Goal: Find specific page/section: Find specific page/section

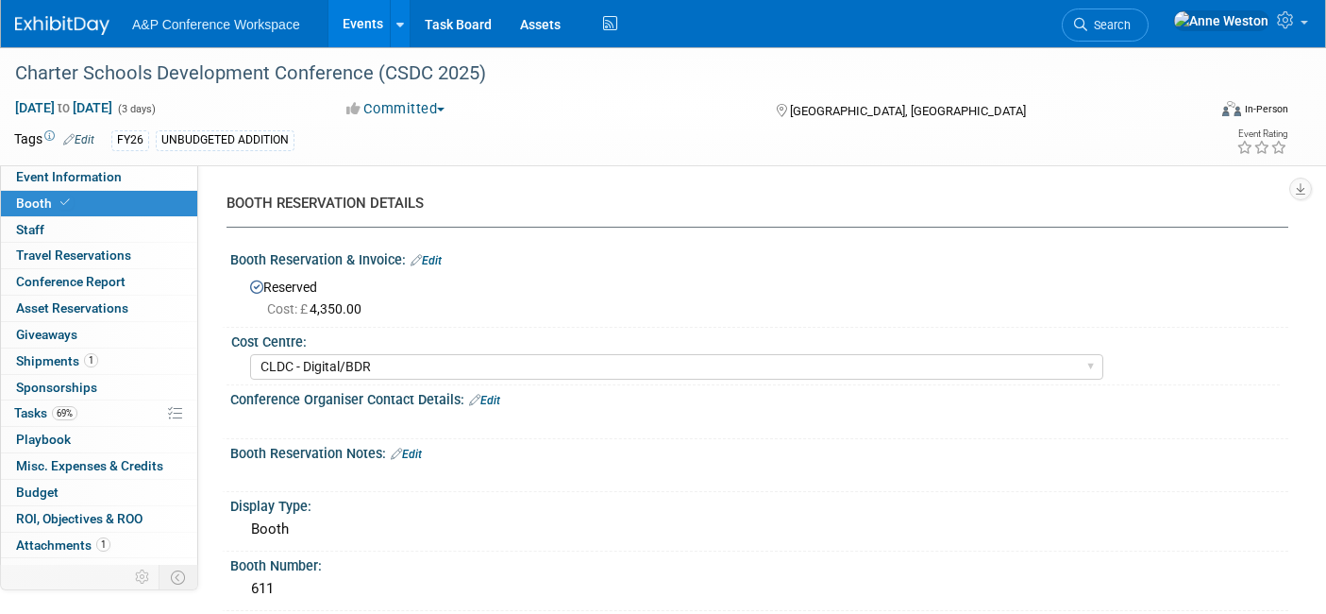
select select "CLDC - Digital/BDR"
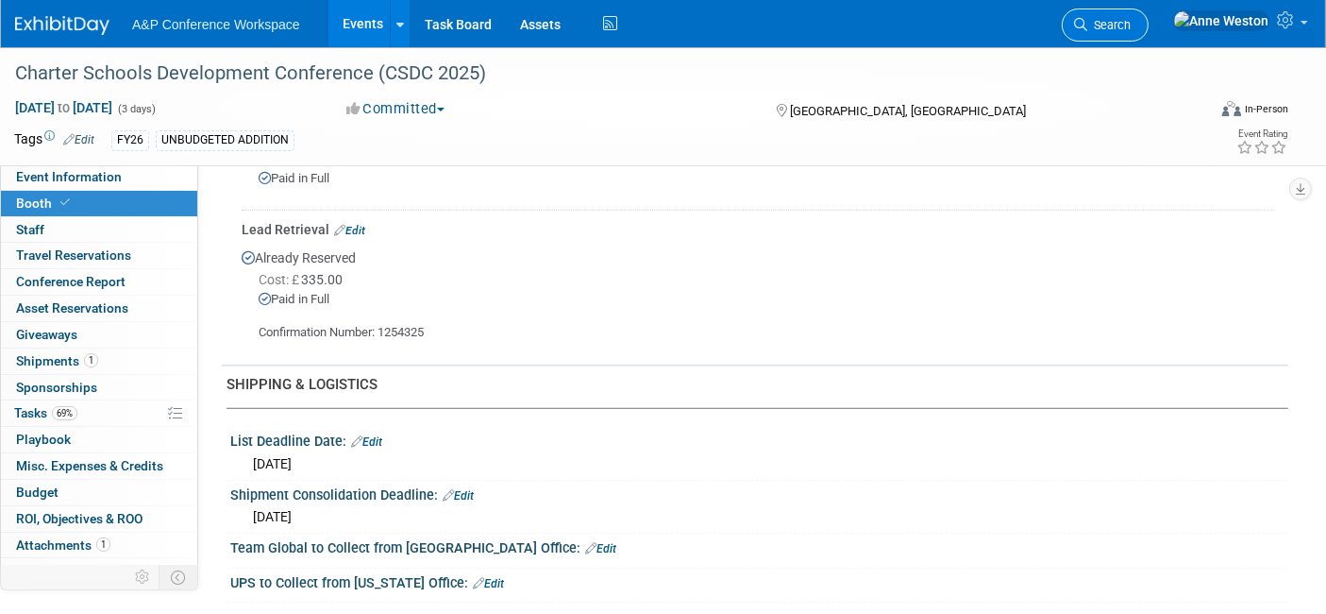
click at [1087, 18] on icon at bounding box center [1080, 24] width 13 height 13
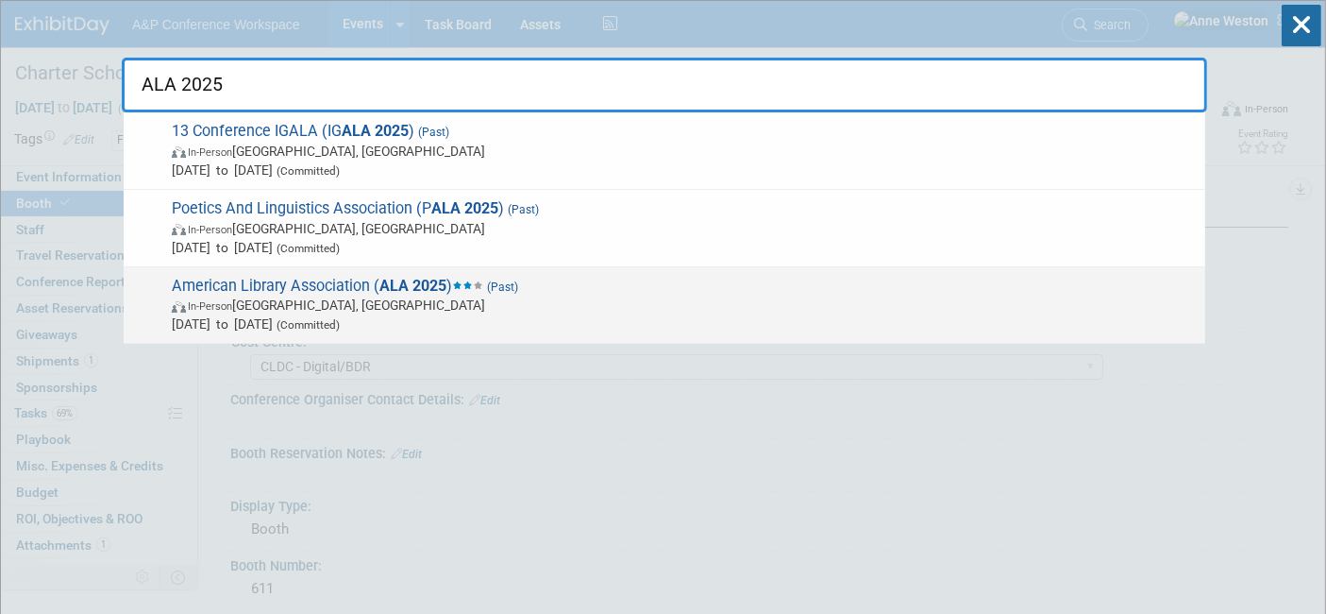
type input "ALA 2025"
click at [286, 291] on span "American Library Association ( ALA 2025 ) (Past) In-Person Philadelphia, PA Jun…" at bounding box center [681, 306] width 1030 height 58
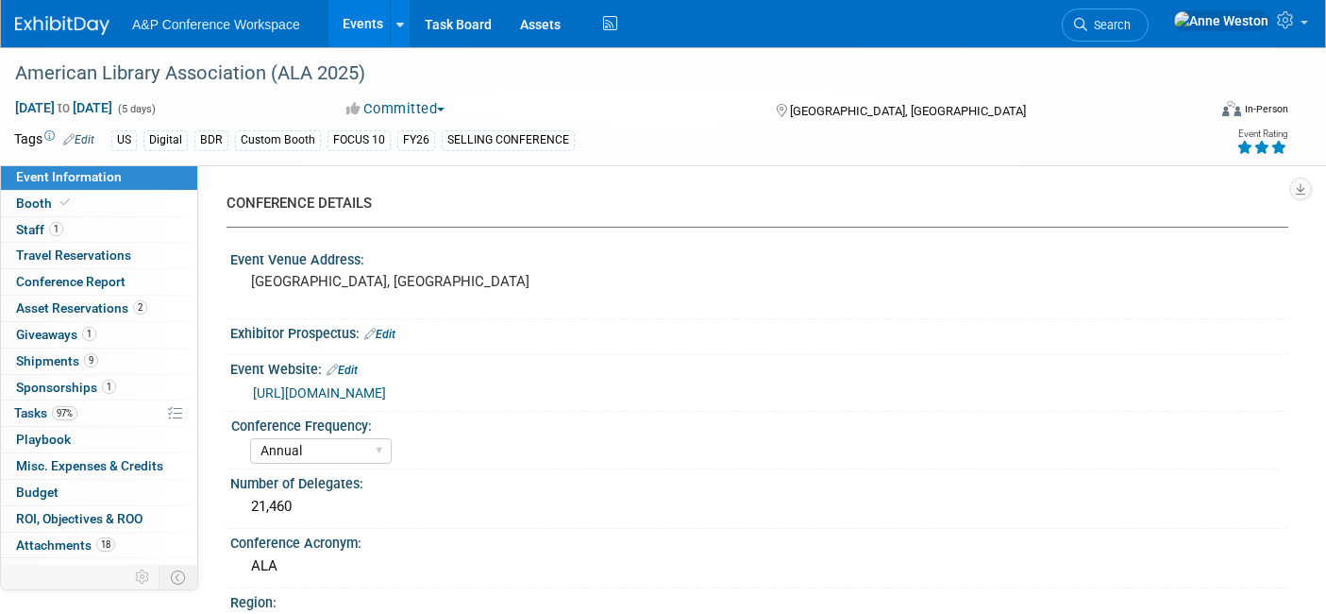
select select "Annual"
select select "Level 1"
select select "In-Person Booth"
select select "Libraries"
select select "Bloomsbury Digital Resources"
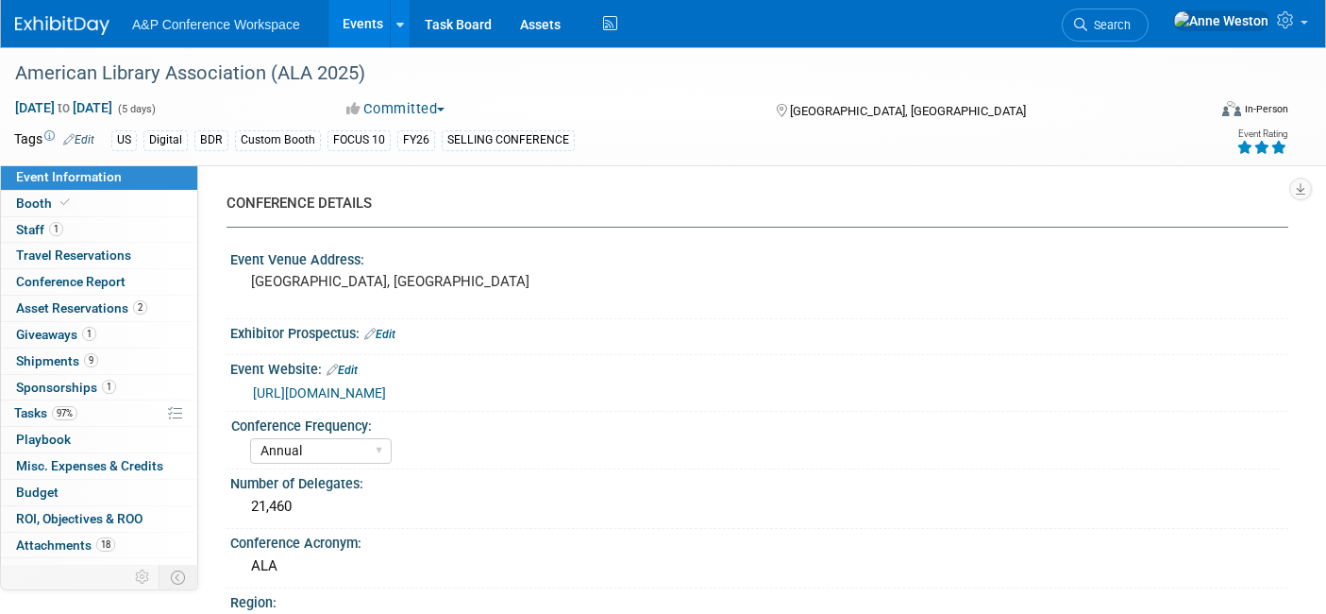
select select "[PERSON_NAME]"
select select "BDR Product Awareness and Trial Generation​"
click at [62, 197] on icon at bounding box center [64, 202] width 9 height 10
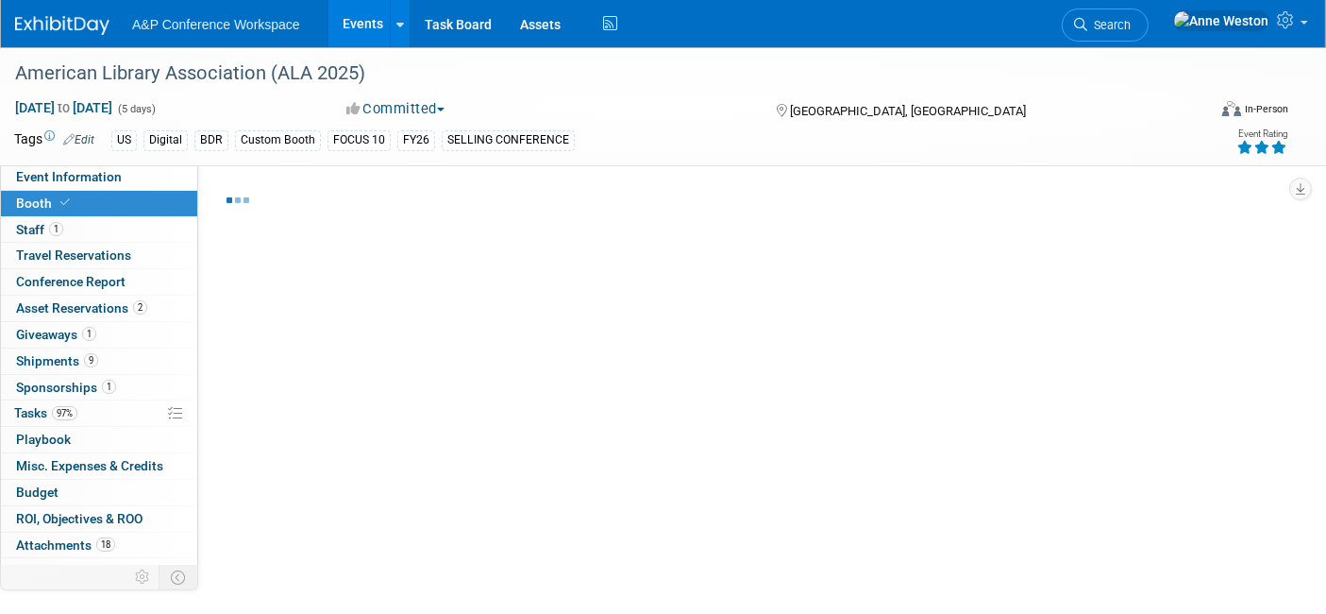
select select "DIGI"
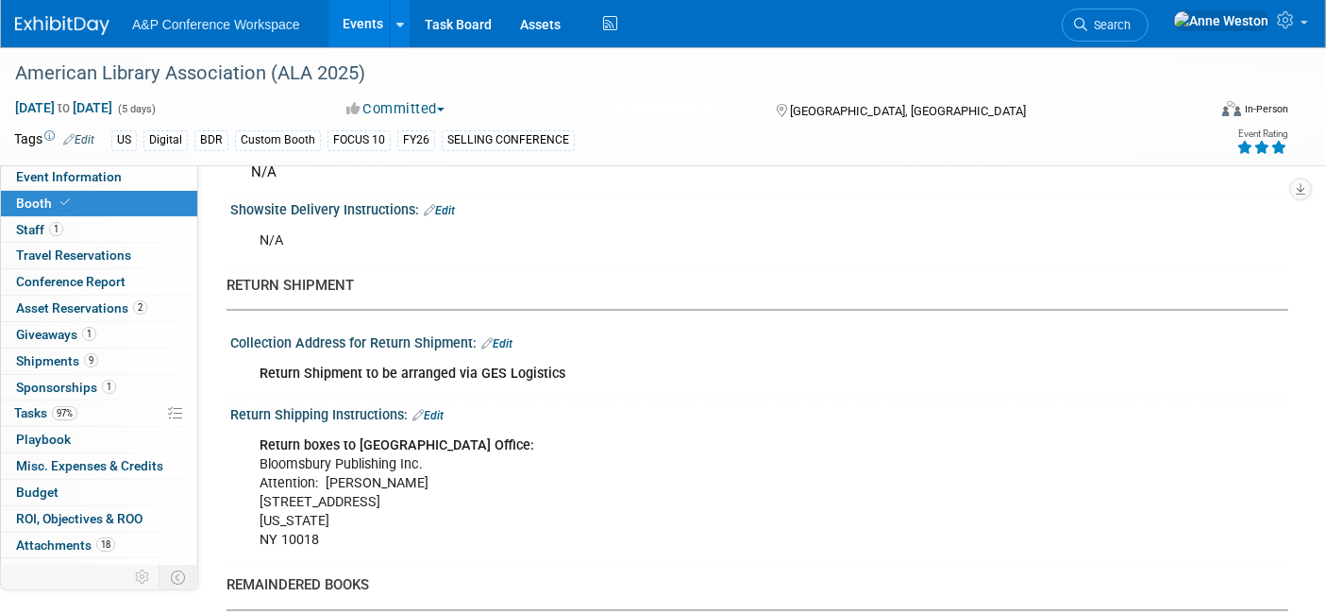
scroll to position [3251, 0]
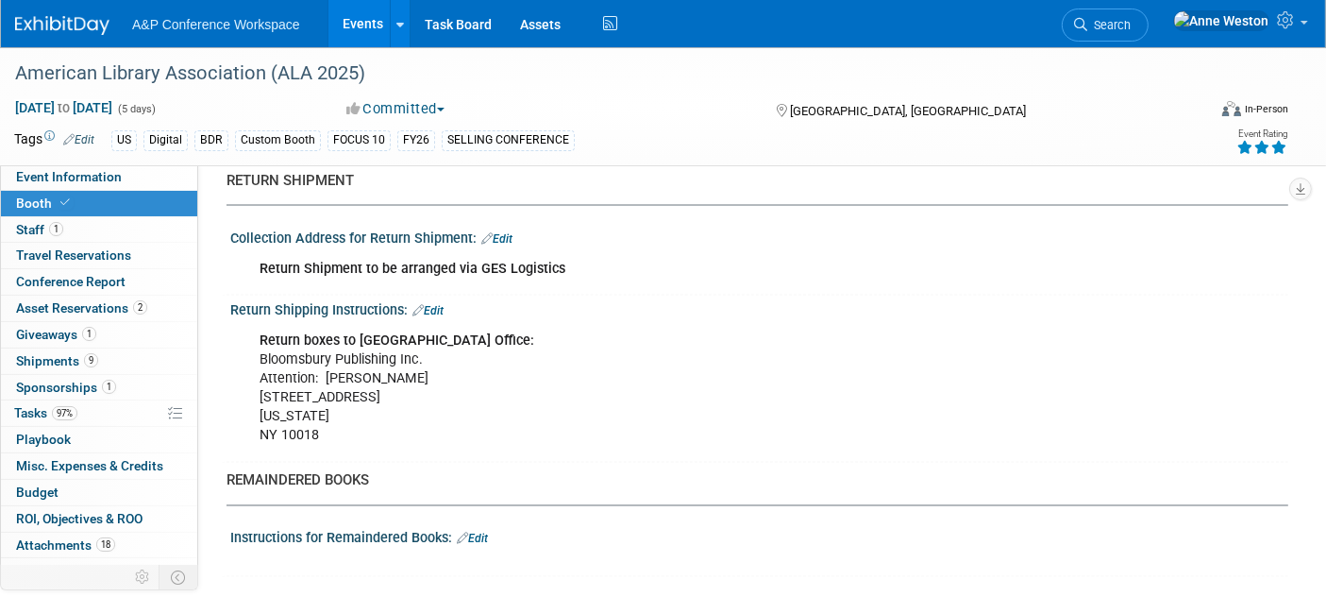
drag, startPoint x: 415, startPoint y: 373, endPoint x: 252, endPoint y: 364, distance: 163.5
click at [252, 364] on div "Return boxes to [GEOGRAPHIC_DATA] Office: Bloomsbury Publishing Inc. Attention:…" at bounding box center [664, 389] width 837 height 132
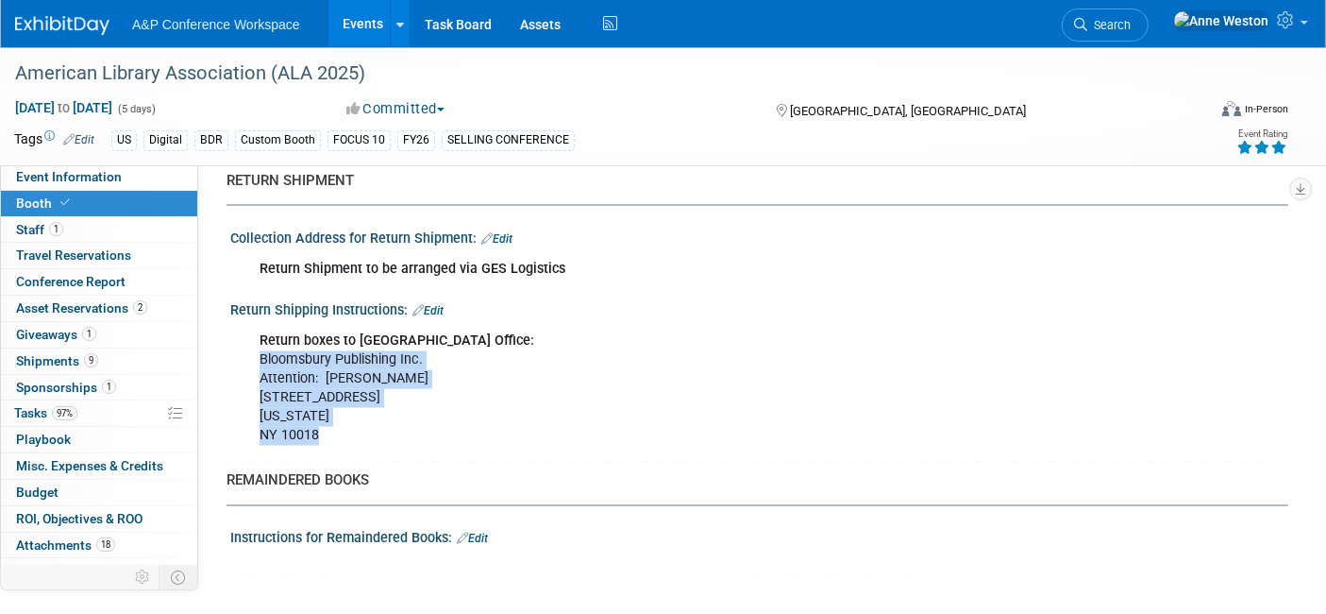
drag, startPoint x: 309, startPoint y: 408, endPoint x: 249, endPoint y: 337, distance: 92.4
click at [249, 337] on div "Return boxes to [GEOGRAPHIC_DATA] Office: Bloomsbury Publishing Inc. Attention:…" at bounding box center [664, 389] width 837 height 132
copy div "Bloomsbury Publishing Inc. Attention: [PERSON_NAME] [STREET_ADDRESS][US_STATE]"
